Goal: Task Accomplishment & Management: Manage account settings

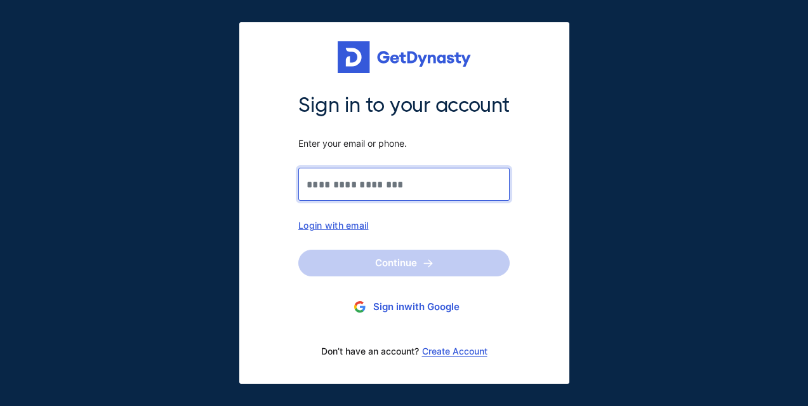
click at [346, 188] on input "Sign in to your account Enter your email or phone." at bounding box center [403, 184] width 211 height 33
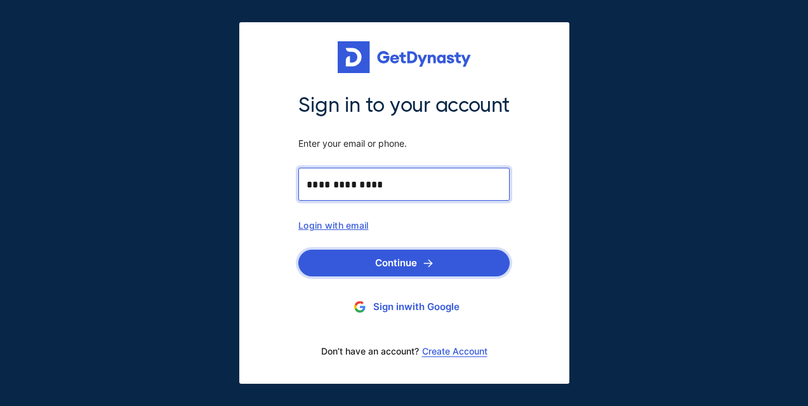
type input "**********"
click at [396, 265] on button "Continue" at bounding box center [403, 262] width 211 height 27
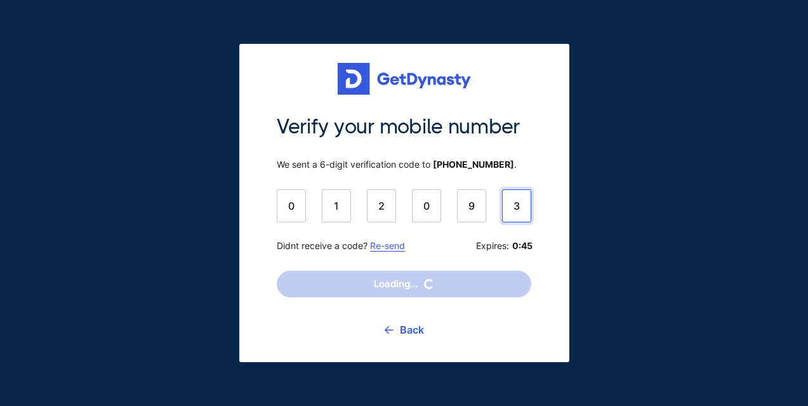
type input "******"
